Goal: Information Seeking & Learning: Learn about a topic

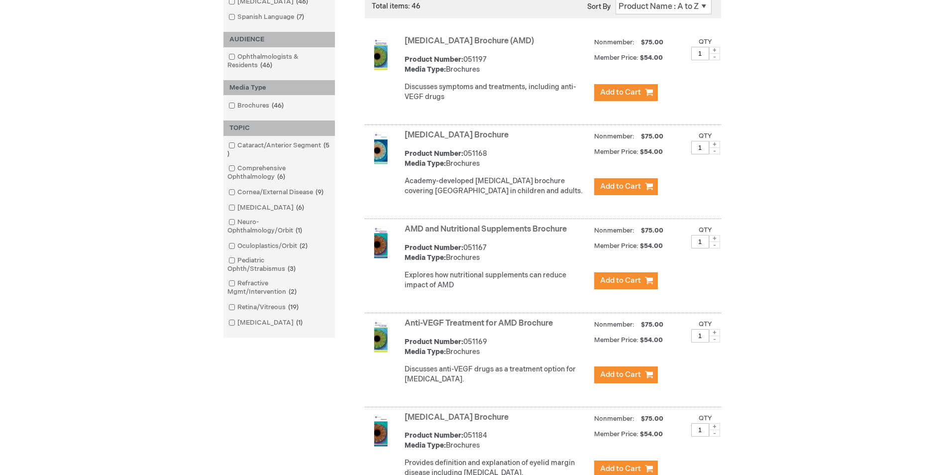
scroll to position [199, 0]
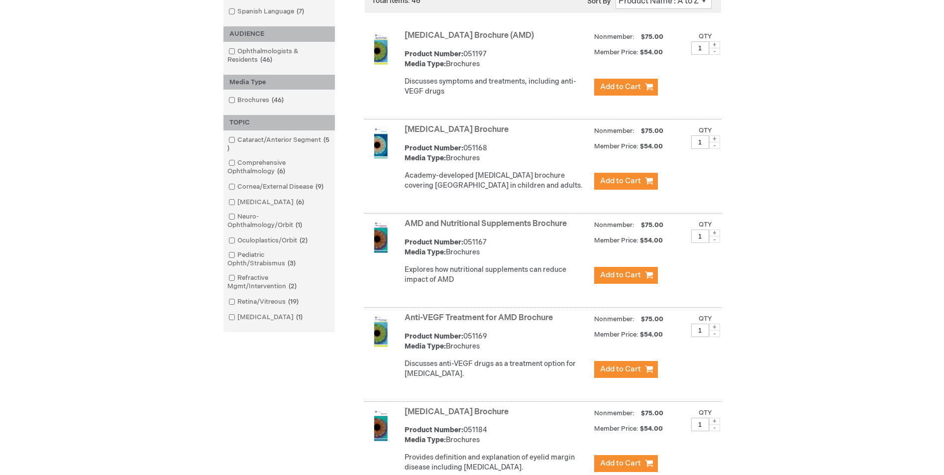
click at [242, 299] on link "Retina/Vitreous 19 items" at bounding box center [264, 301] width 77 height 9
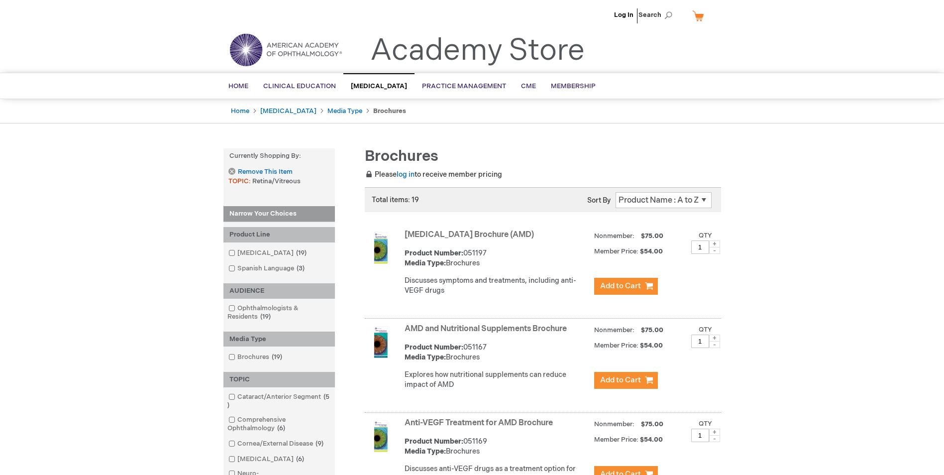
click at [638, 204] on select "Position Product Name : A to Z Product Name : Z to A Price : Low to High Price …" at bounding box center [664, 200] width 96 height 16
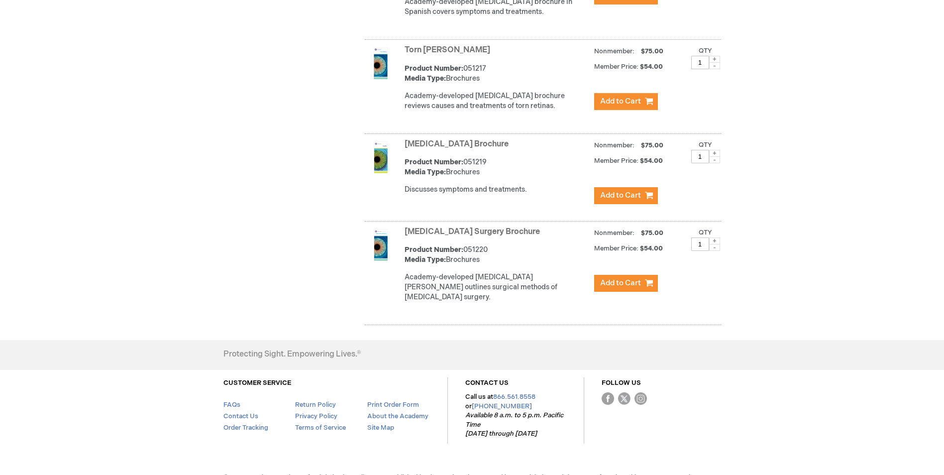
scroll to position [1739, 0]
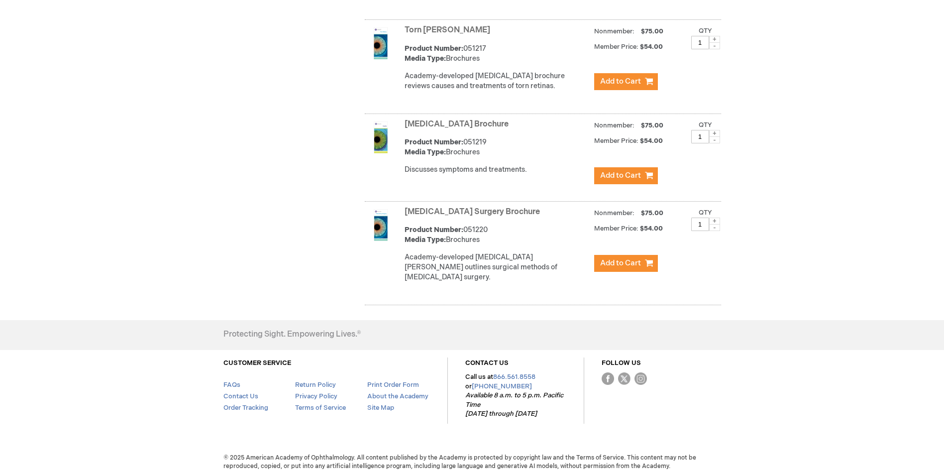
drag, startPoint x: 313, startPoint y: 1, endPoint x: 268, endPoint y: 157, distance: 162.5
click at [483, 263] on div "Vitrectomy Surgery Brochure Product Number: 051220 Media Type: Brochures Academ…" at bounding box center [563, 247] width 317 height 86
click at [452, 217] on link "[MEDICAL_DATA] Surgery Brochure" at bounding box center [472, 211] width 135 height 9
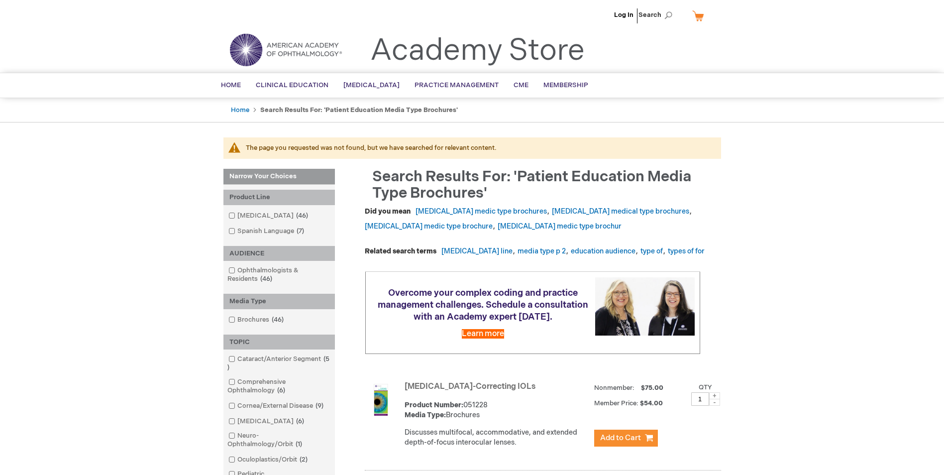
scroll to position [149, 0]
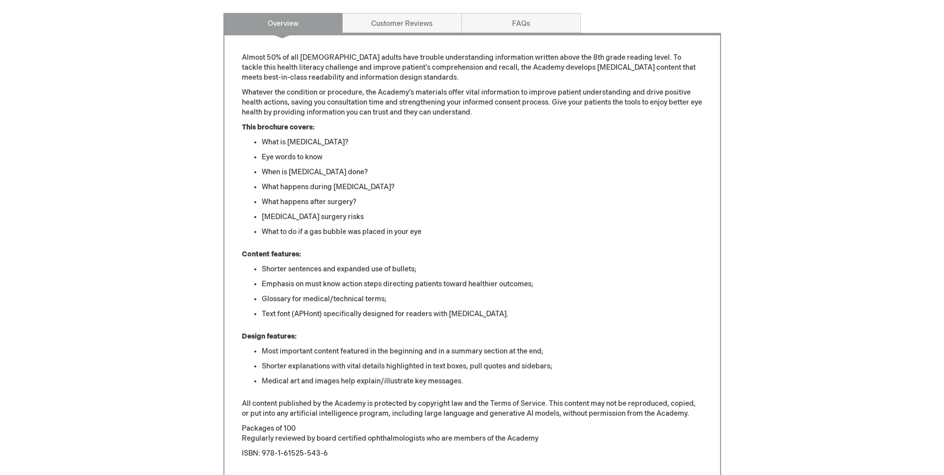
scroll to position [299, 0]
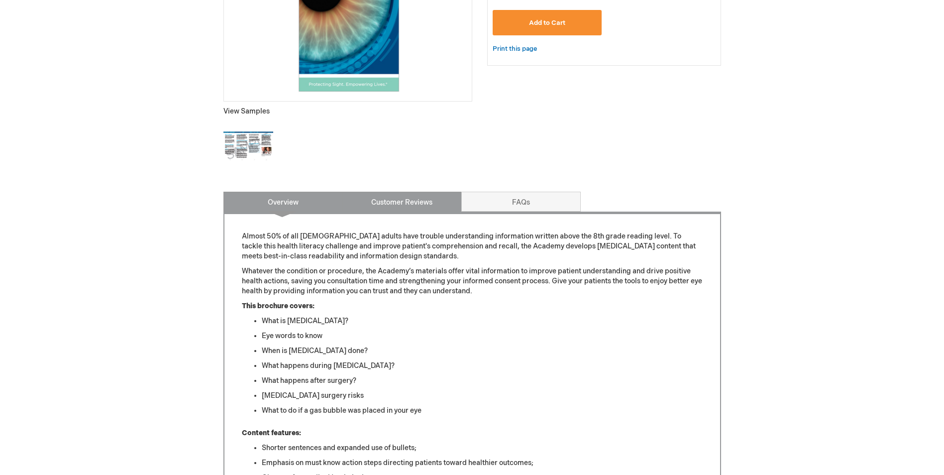
click at [397, 204] on link "Customer Reviews" at bounding box center [402, 202] width 119 height 20
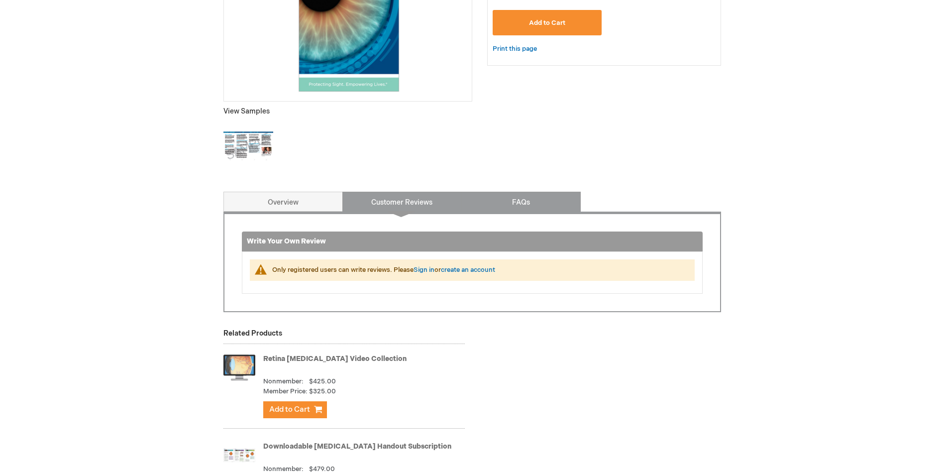
click at [499, 203] on link "FAQs" at bounding box center [521, 202] width 119 height 20
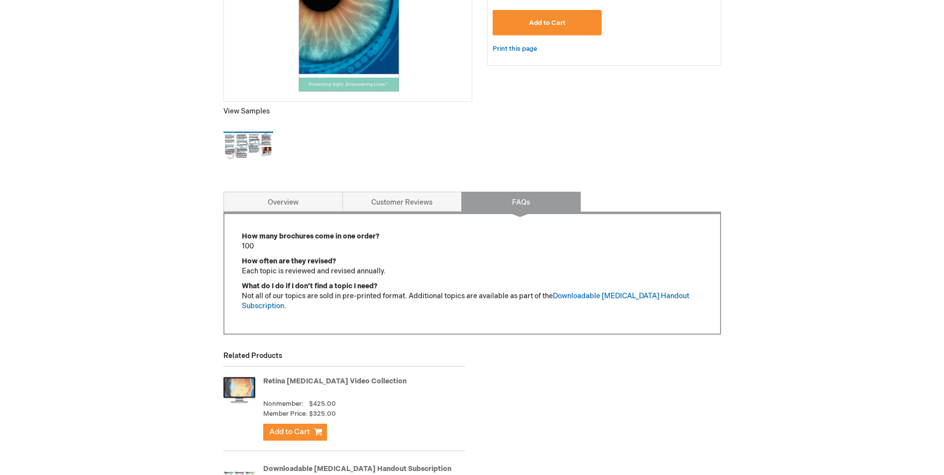
click at [867, 255] on div "Log In Search My Cart CLOSE RECENTLY ADDED ITEM(S) Close There are no items in …" at bounding box center [472, 206] width 944 height 1011
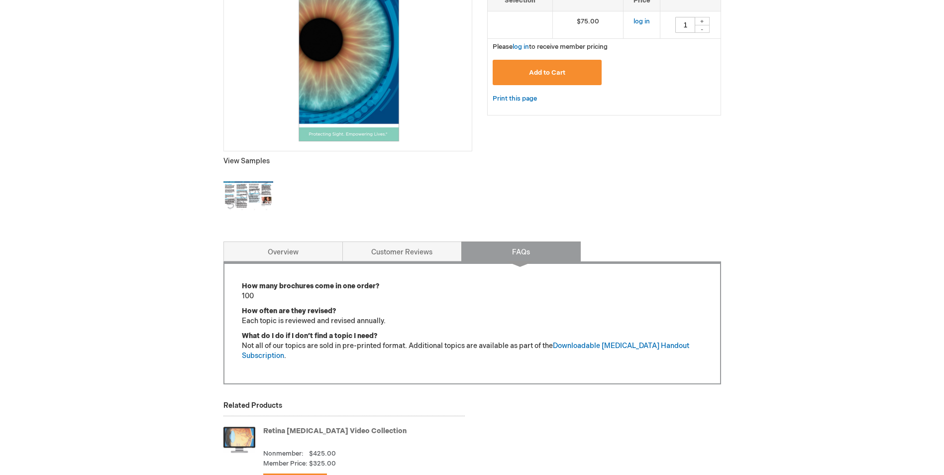
scroll to position [50, 0]
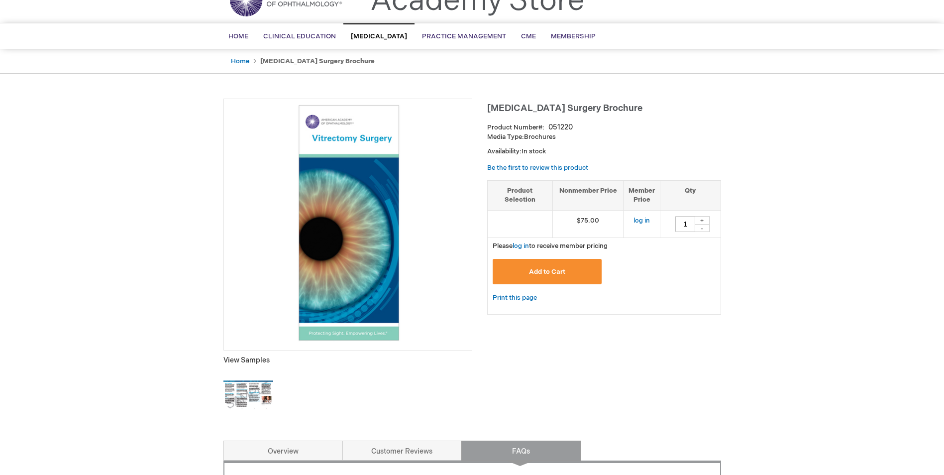
click at [566, 124] on div "051220" at bounding box center [561, 127] width 24 height 10
copy div "051220"
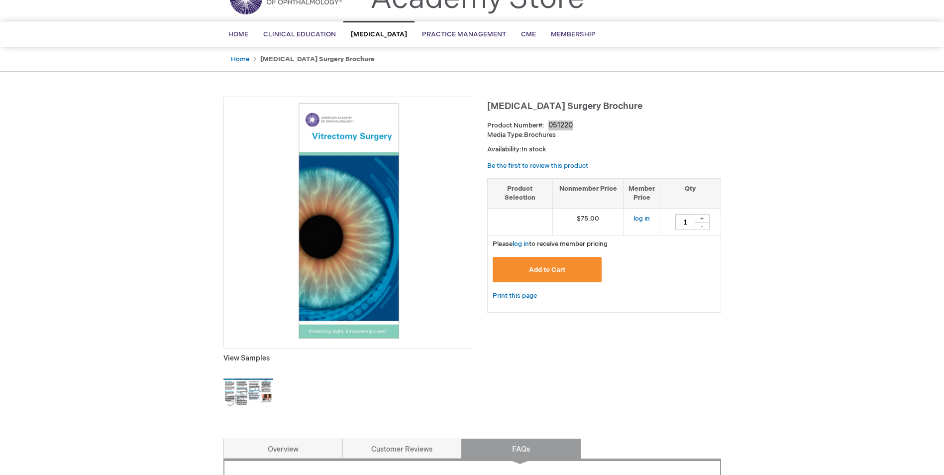
scroll to position [0, 0]
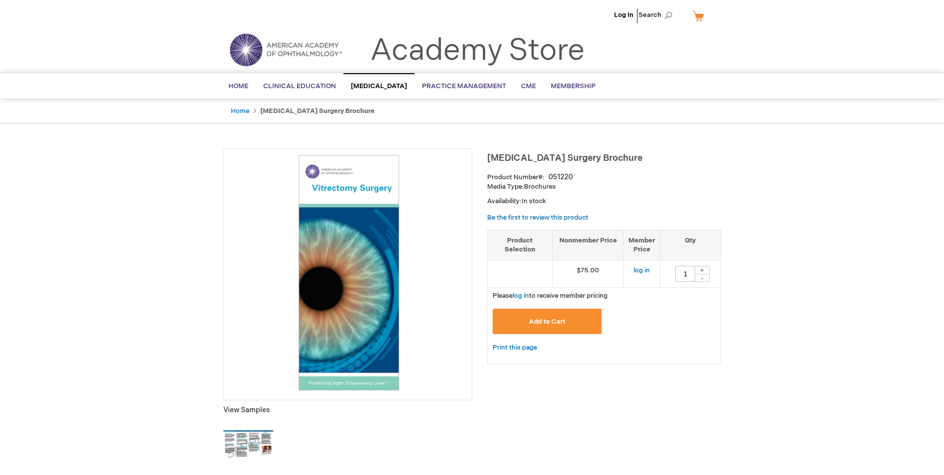
click at [557, 156] on span "[MEDICAL_DATA] Surgery Brochure" at bounding box center [564, 158] width 155 height 10
copy div "[MEDICAL_DATA] Surgery Brochure"
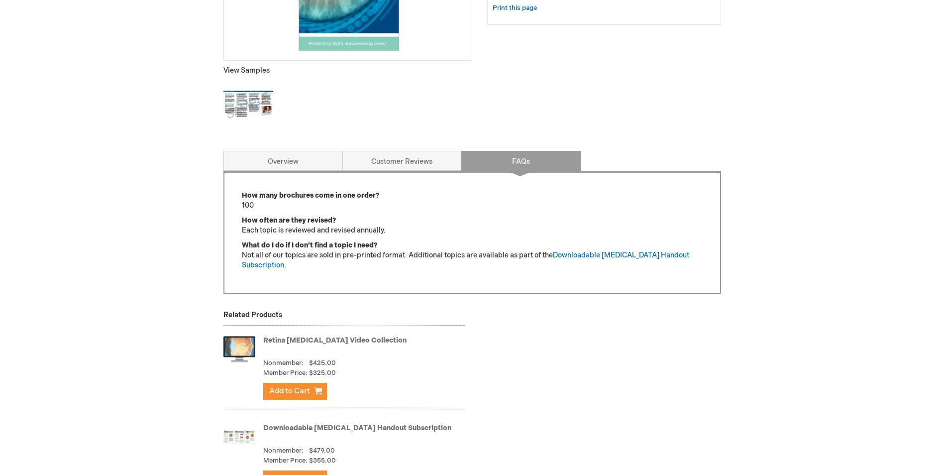
scroll to position [348, 0]
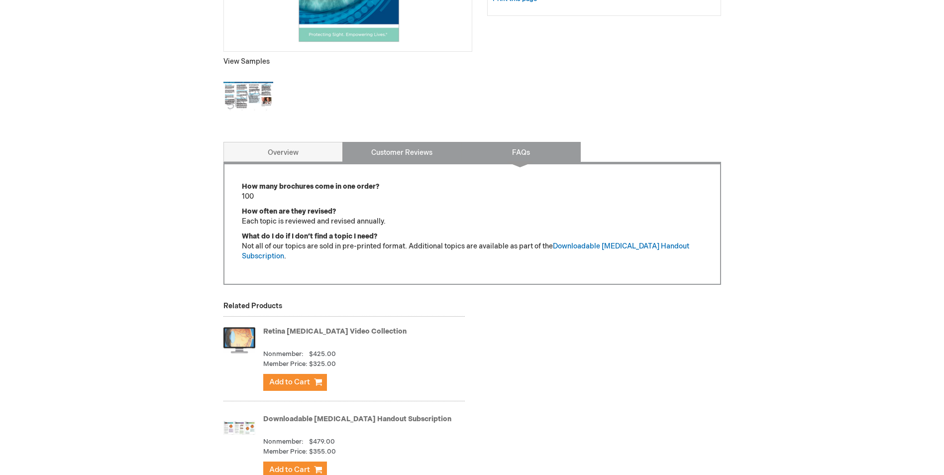
click at [389, 154] on link "Customer Reviews" at bounding box center [402, 152] width 119 height 20
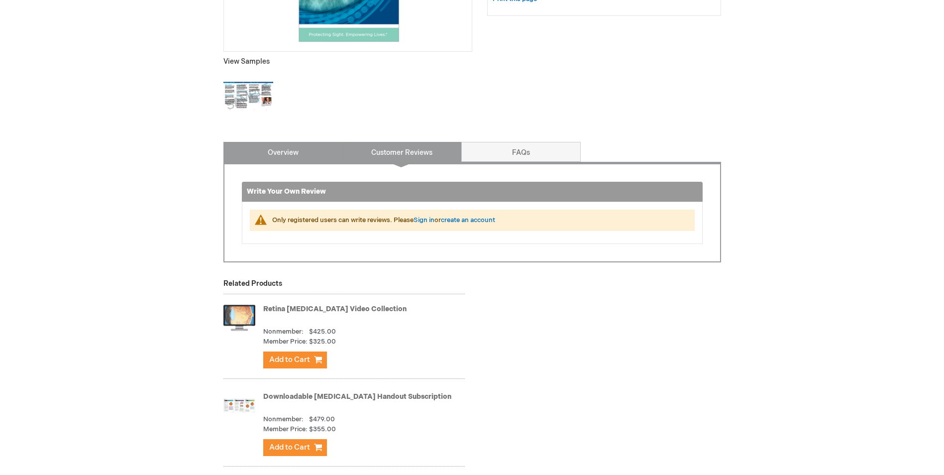
click at [294, 155] on link "Overview" at bounding box center [283, 152] width 119 height 20
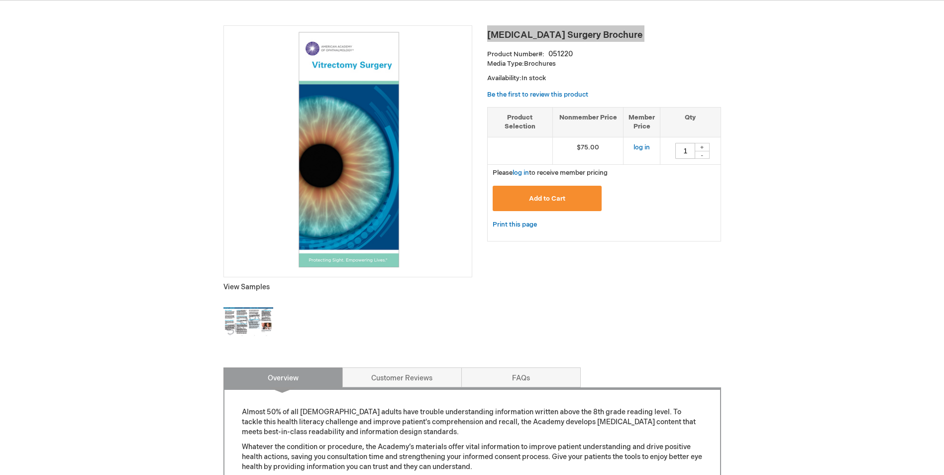
scroll to position [92, 0]
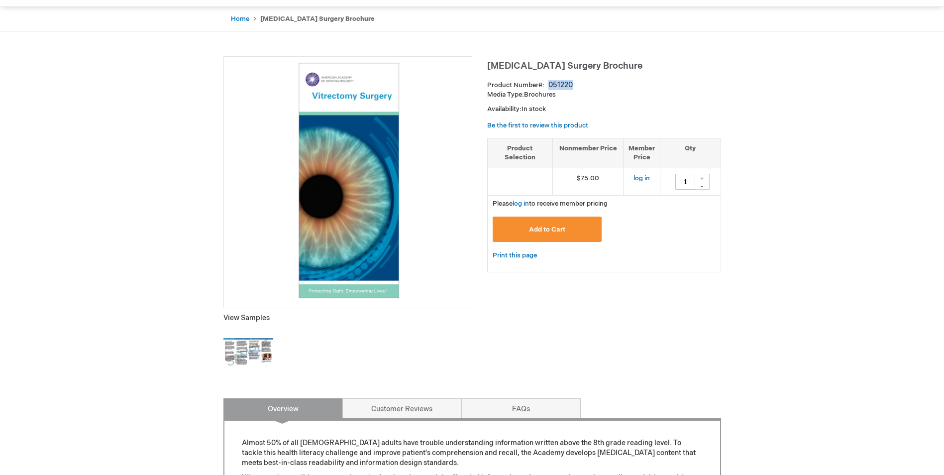
drag, startPoint x: 571, startPoint y: 84, endPoint x: 548, endPoint y: 83, distance: 23.4
click at [549, 83] on div "051220" at bounding box center [561, 85] width 24 height 10
copy div "051220"
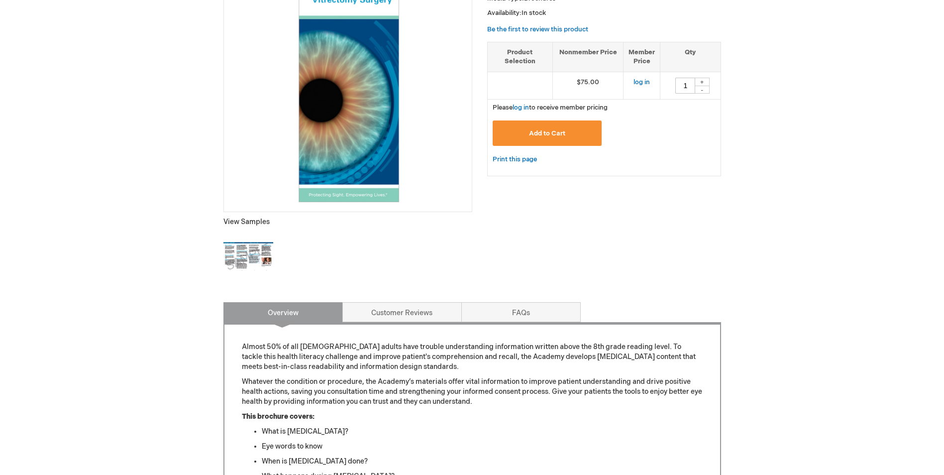
scroll to position [192, 0]
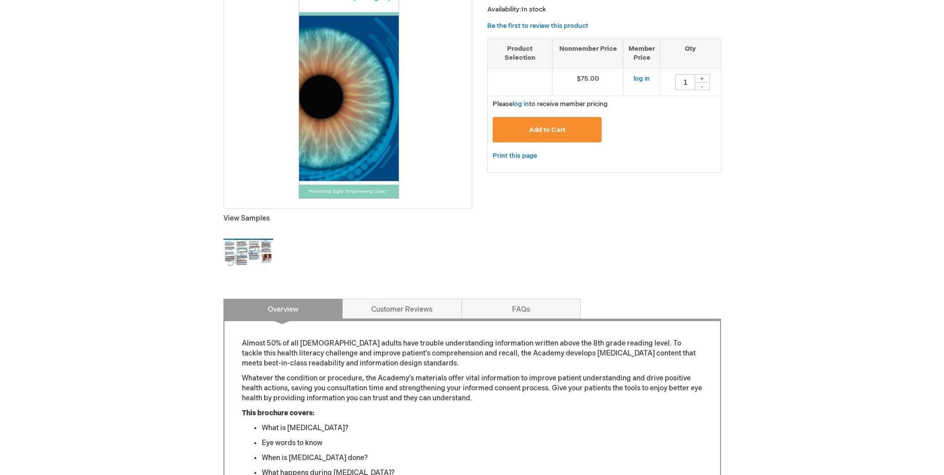
click at [274, 246] on div "[MEDICAL_DATA] Surgery Brochure View Samples" at bounding box center [348, 122] width 249 height 330
click at [263, 245] on img at bounding box center [249, 254] width 50 height 50
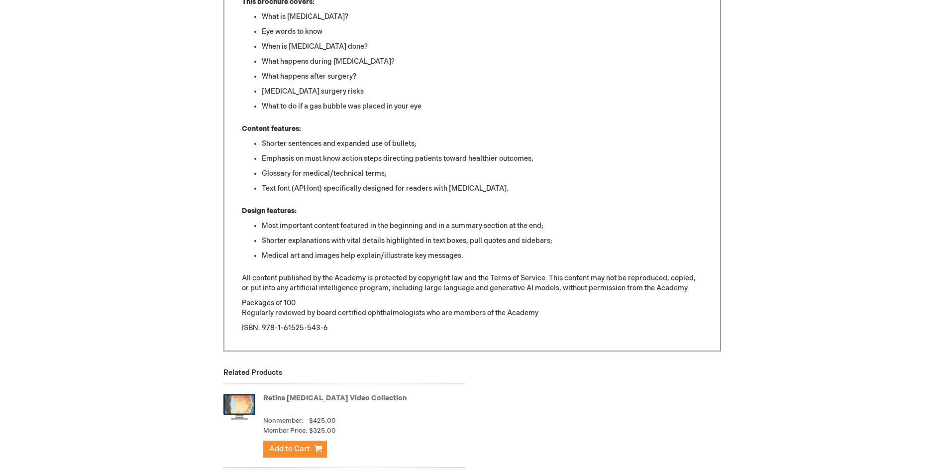
scroll to position [540, 0]
